Goal: Obtain resource: Download file/media

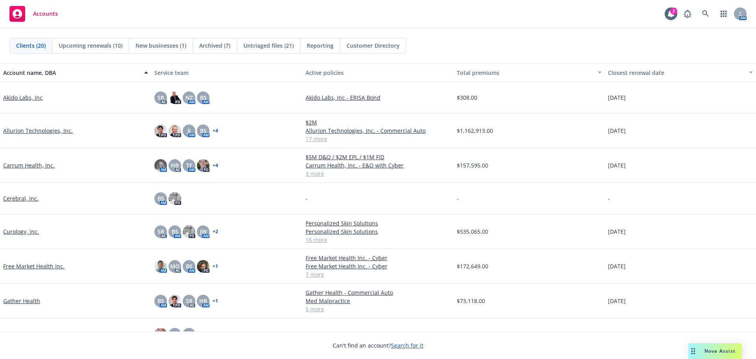
click at [732, 350] on span "Nova Assist" at bounding box center [720, 350] width 31 height 7
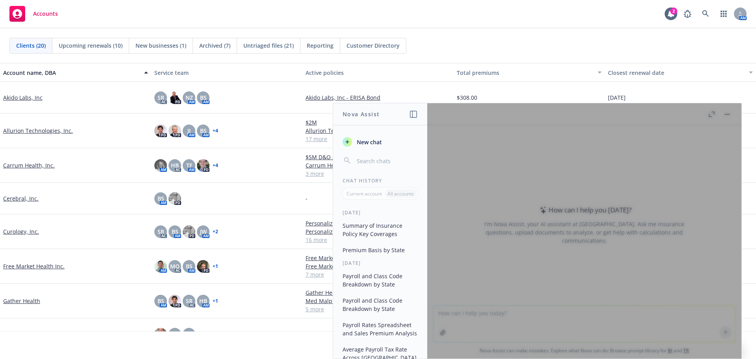
click at [365, 144] on span "New chat" at bounding box center [368, 142] width 27 height 8
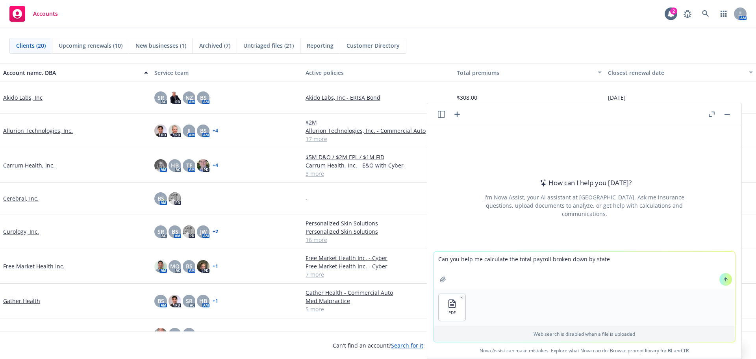
type textarea "Can you help me calculate the total payroll broken down by state?"
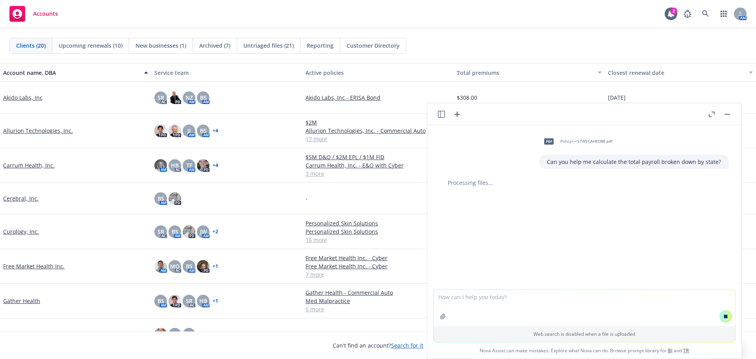
click at [457, 298] on textarea at bounding box center [585, 308] width 302 height 36
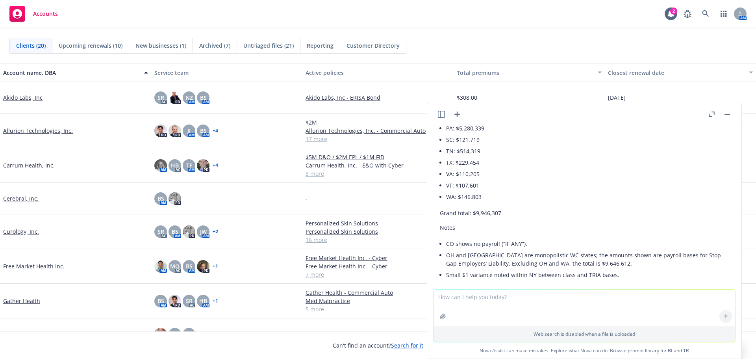
scroll to position [307, 0]
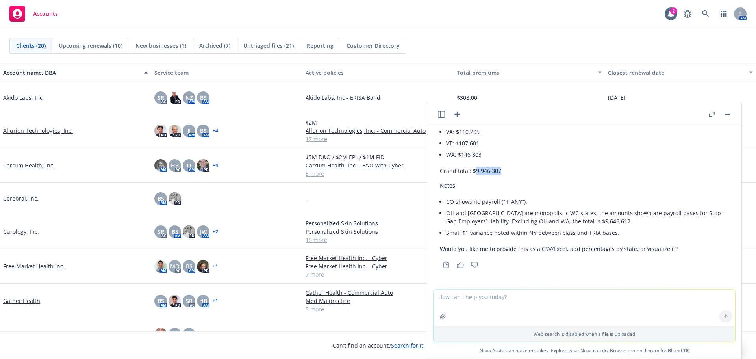
drag, startPoint x: 504, startPoint y: 172, endPoint x: 475, endPoint y: 169, distance: 28.9
click at [475, 169] on p "Grand total: $9,946,307" at bounding box center [584, 171] width 289 height 8
copy p "9,946,307"
click at [46, 266] on link "Free Market Health Inc." at bounding box center [33, 266] width 61 height 8
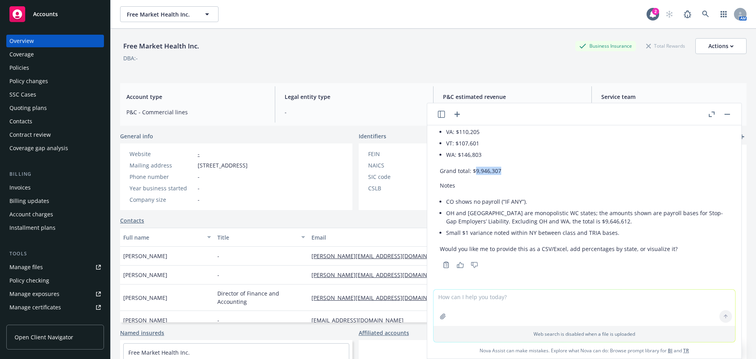
click at [51, 66] on div "Policies" at bounding box center [54, 67] width 91 height 13
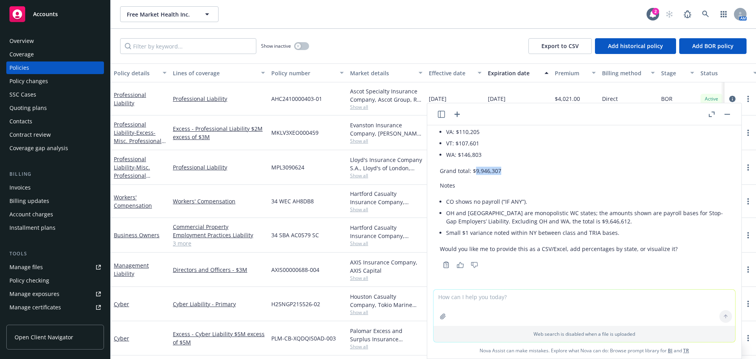
click at [728, 117] on button "button" at bounding box center [727, 114] width 9 height 9
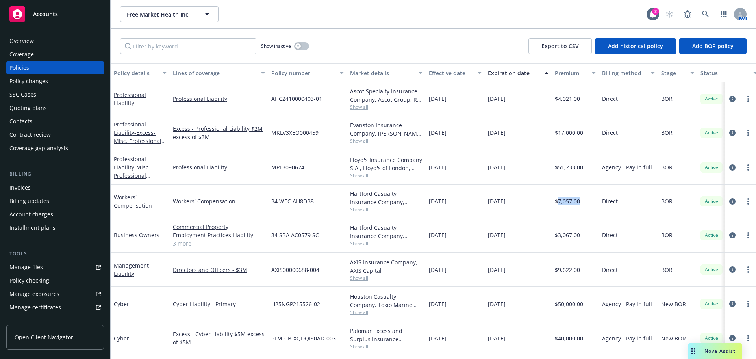
drag, startPoint x: 582, startPoint y: 201, endPoint x: 557, endPoint y: 203, distance: 24.5
click at [557, 203] on div "$7,057.00" at bounding box center [575, 201] width 47 height 33
copy span "7,057.00"
click at [503, 156] on div "[DATE]" at bounding box center [518, 167] width 67 height 35
click at [146, 205] on link "Workers' Compensation" at bounding box center [133, 201] width 38 height 16
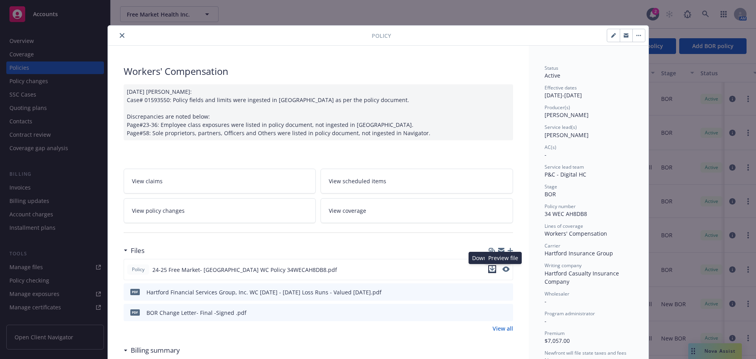
click at [489, 270] on icon "download file" at bounding box center [492, 269] width 6 height 6
click at [120, 33] on icon "close" at bounding box center [122, 35] width 5 height 5
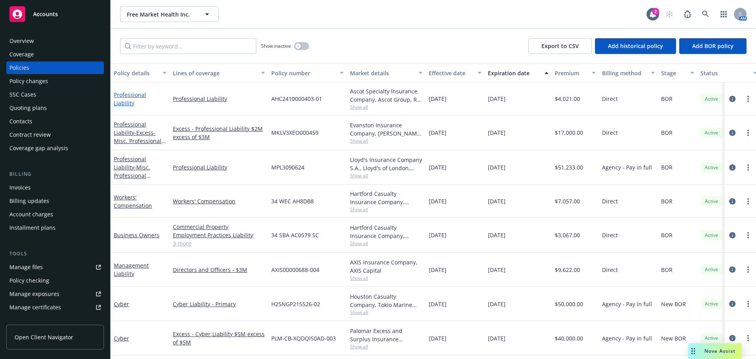
click at [145, 98] on link "Professional Liability" at bounding box center [130, 99] width 32 height 16
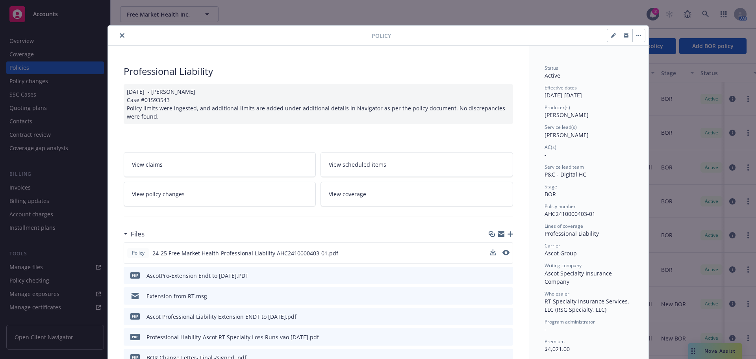
click at [499, 255] on div at bounding box center [500, 253] width 20 height 8
click at [502, 254] on icon "preview file" at bounding box center [505, 253] width 7 height 6
click at [121, 39] on button "close" at bounding box center [121, 35] width 9 height 9
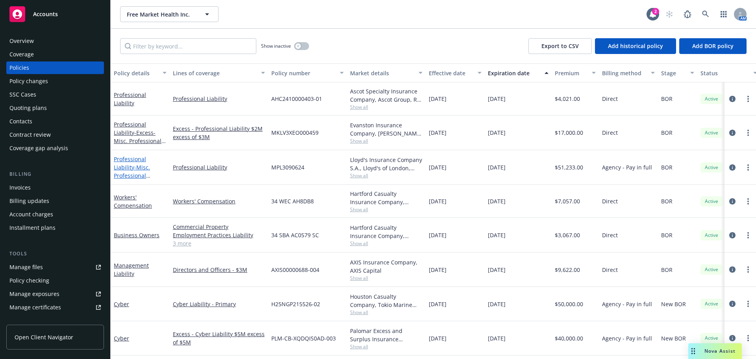
click at [144, 164] on span "- Misc. Professional Liability" at bounding box center [132, 176] width 37 height 24
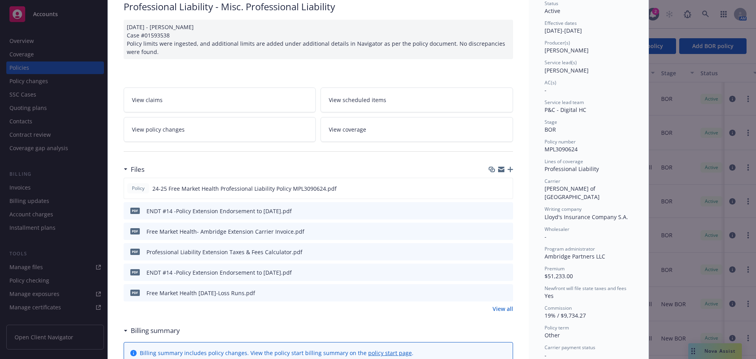
scroll to position [79, 0]
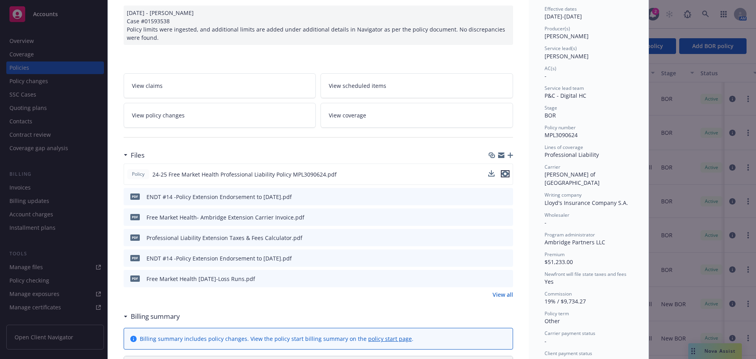
click at [505, 173] on icon "preview file" at bounding box center [505, 174] width 7 height 6
click at [730, 349] on div "Policy Professional Liability - Misc. Professional Liability [DATE] - [PERSON_N…" at bounding box center [378, 179] width 756 height 359
click at [705, 285] on div "Policy Professional Liability - Misc. Professional Liability [DATE] - [PERSON_N…" at bounding box center [378, 179] width 756 height 359
click at [667, 254] on div "Policy Professional Liability - Misc. Professional Liability [DATE] - [PERSON_N…" at bounding box center [378, 179] width 756 height 359
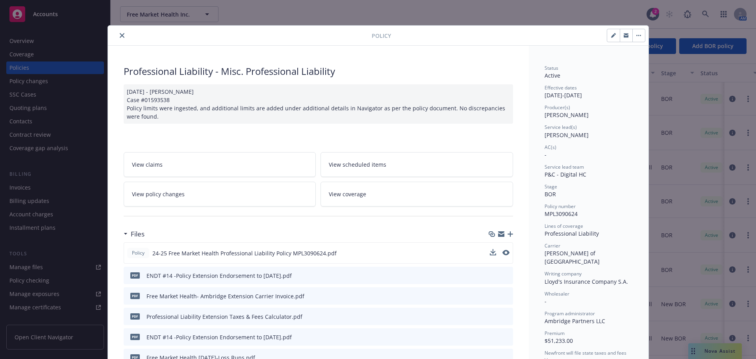
click at [120, 33] on icon "close" at bounding box center [122, 35] width 5 height 5
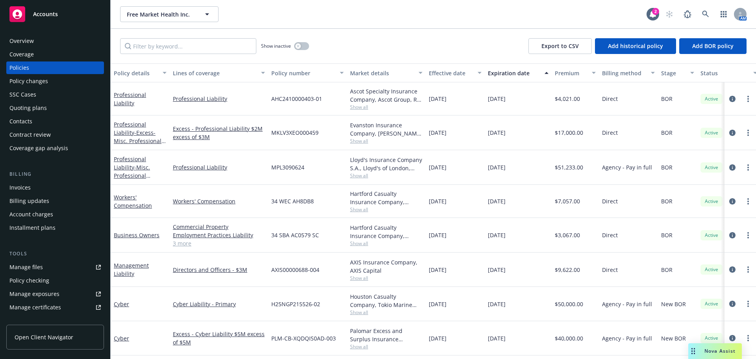
click at [729, 348] on span "Nova Assist" at bounding box center [720, 350] width 31 height 7
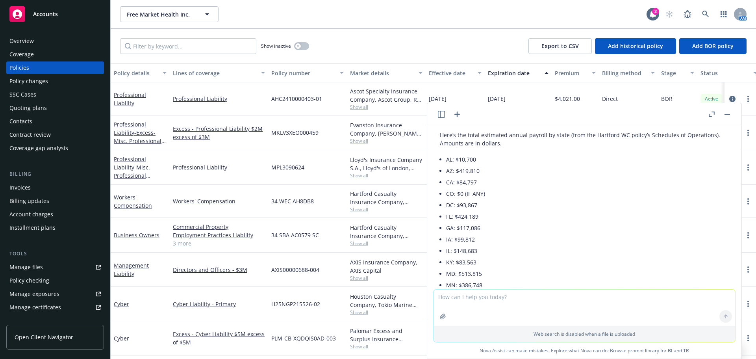
scroll to position [31, 0]
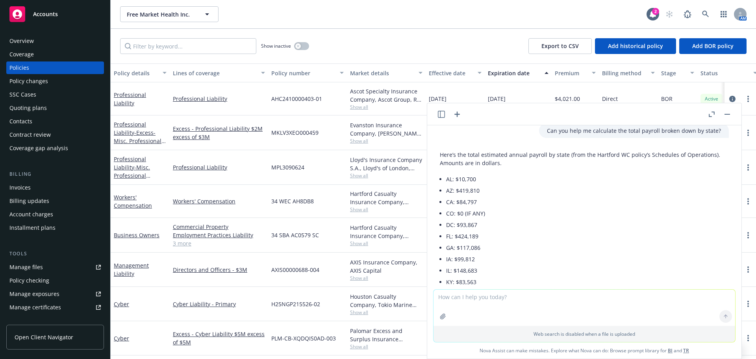
click at [440, 112] on icon "button" at bounding box center [441, 114] width 7 height 7
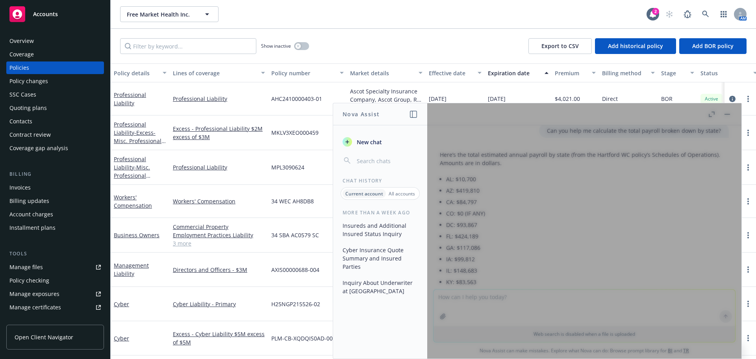
click at [396, 197] on p "All accounts" at bounding box center [402, 193] width 26 height 7
